Goal: Find specific page/section: Locate a particular part of the current website

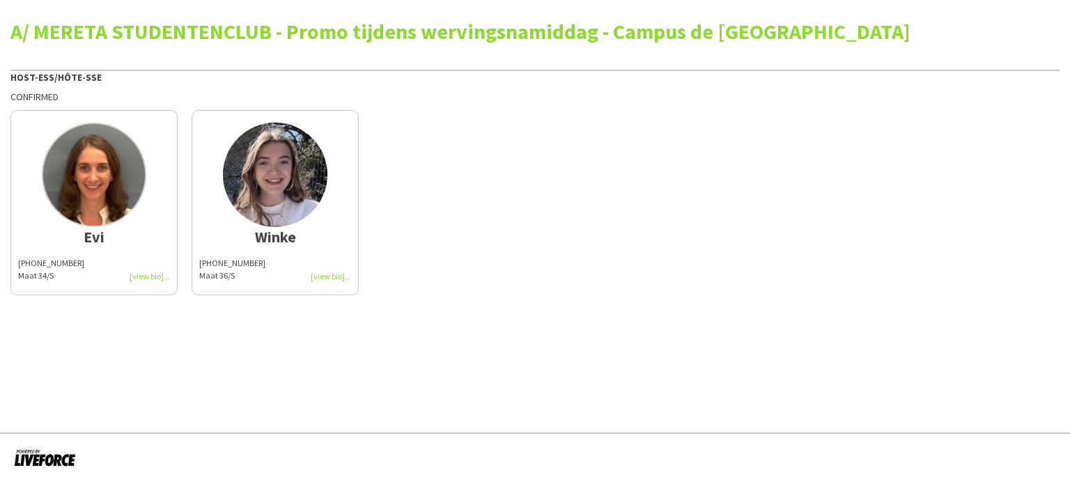
click at [256, 178] on img at bounding box center [275, 175] width 105 height 105
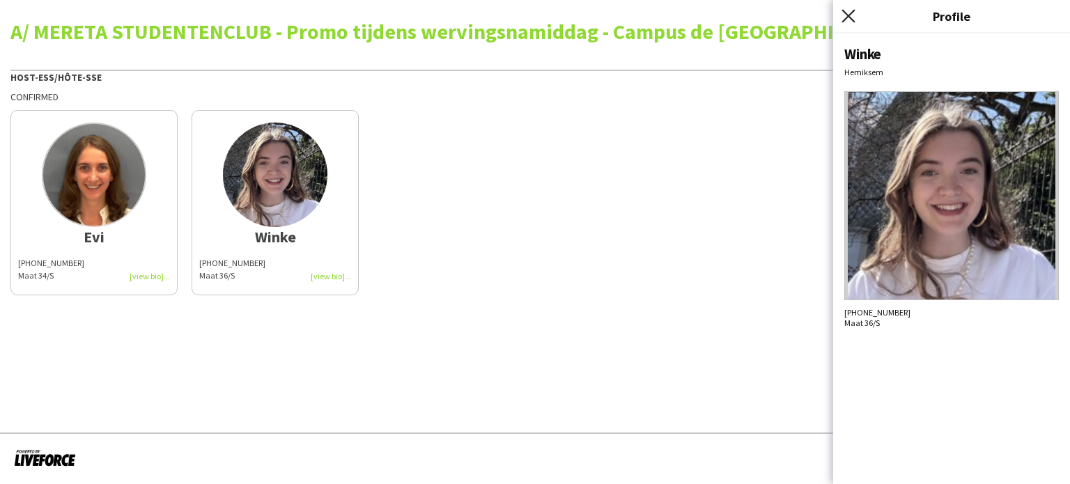
click at [845, 16] on icon "Close pop-in" at bounding box center [848, 15] width 13 height 13
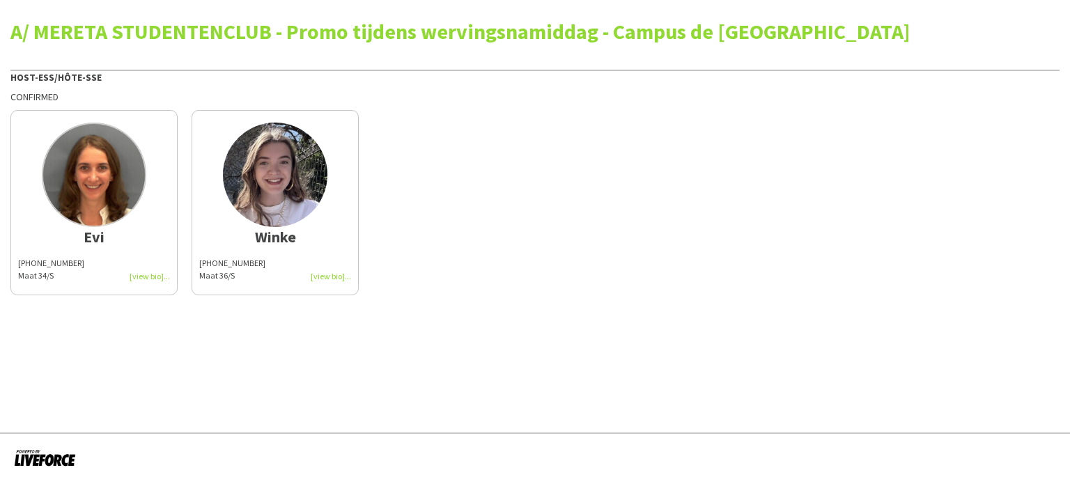
click at [321, 275] on div "[PHONE_NUMBER] Maat 36/S" at bounding box center [275, 269] width 152 height 25
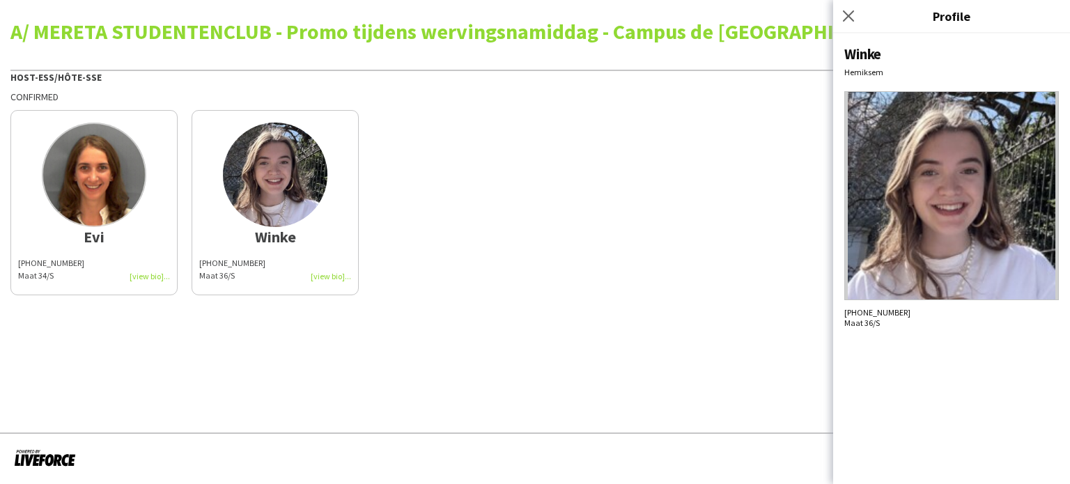
click at [577, 203] on div "Evi [PHONE_NUMBER] Maat 34/S Winke [PHONE_NUMBER] Maat 36/S" at bounding box center [534, 199] width 1049 height 192
